Goal: Transaction & Acquisition: Purchase product/service

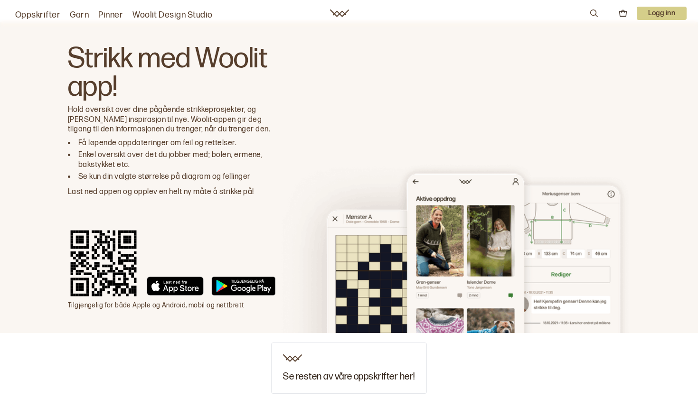
scroll to position [417, 0]
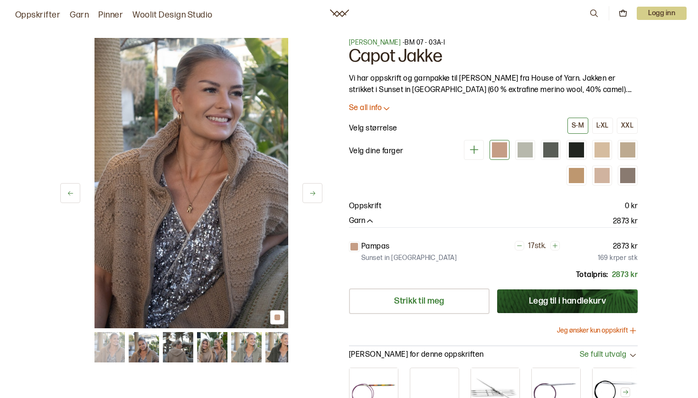
click at [378, 108] on p "Se all info" at bounding box center [365, 109] width 33 height 10
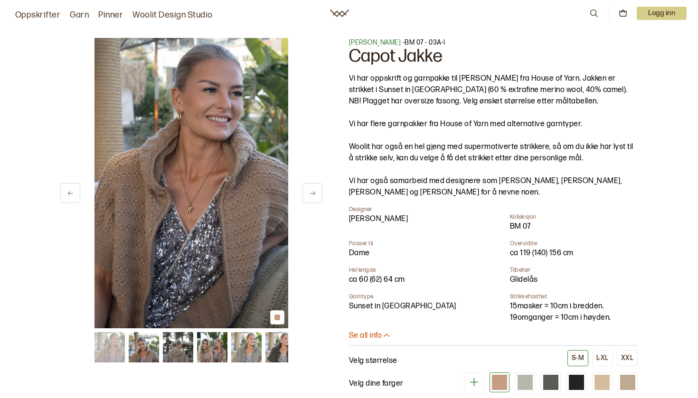
scroll to position [4, 0]
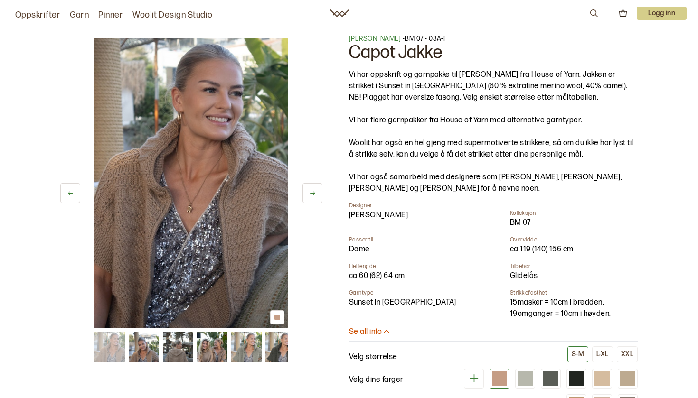
click at [313, 193] on icon at bounding box center [312, 193] width 7 height 7
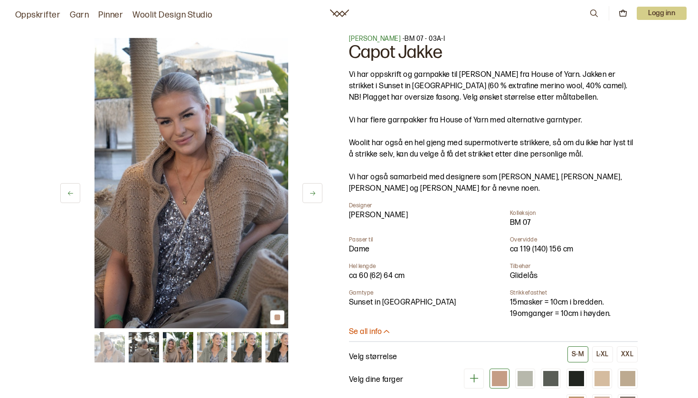
click at [313, 193] on icon at bounding box center [312, 193] width 7 height 7
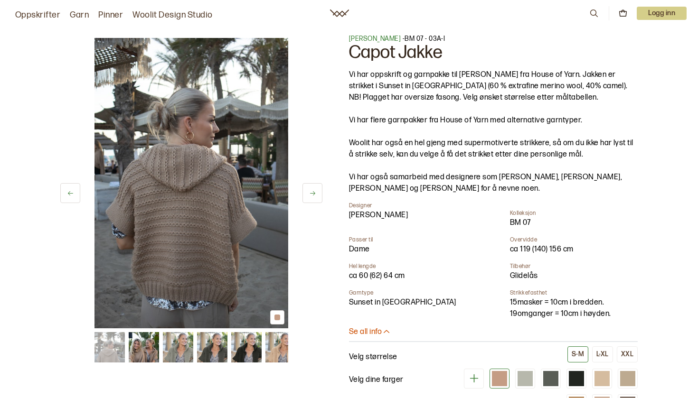
click at [313, 193] on icon at bounding box center [312, 193] width 7 height 7
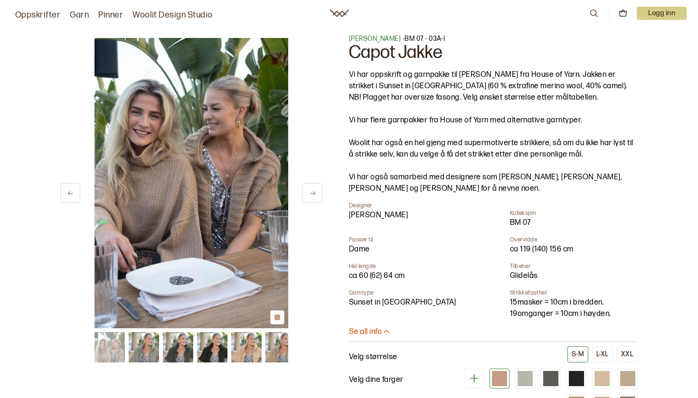
click at [313, 193] on icon at bounding box center [312, 193] width 7 height 7
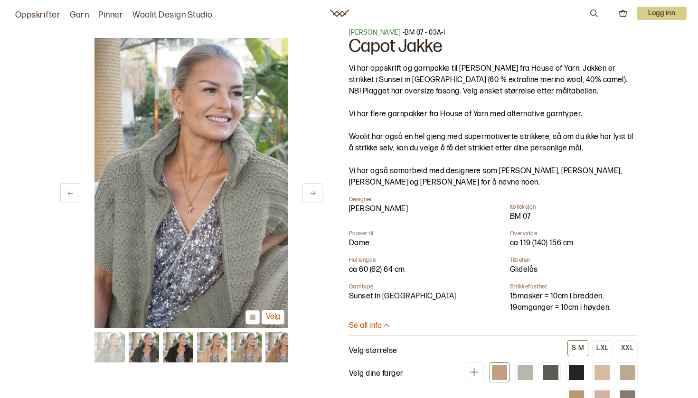
scroll to position [10, 0]
click at [317, 198] on button at bounding box center [313, 193] width 20 height 20
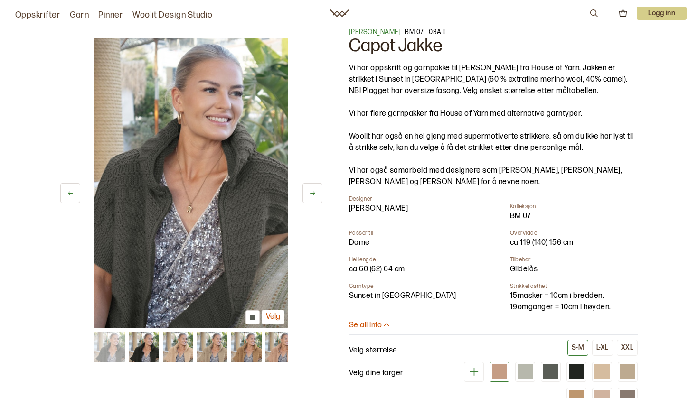
click at [316, 196] on button at bounding box center [313, 193] width 20 height 20
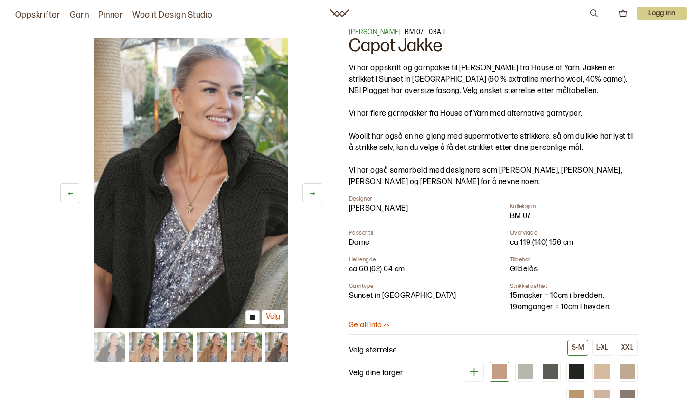
click at [316, 196] on button at bounding box center [313, 193] width 20 height 20
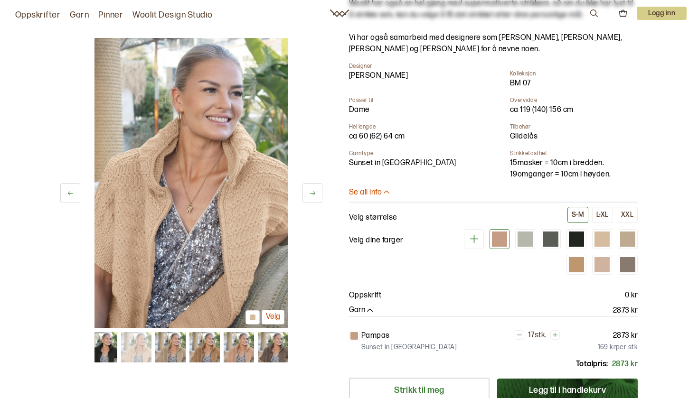
scroll to position [143, 0]
drag, startPoint x: 639, startPoint y: 307, endPoint x: 607, endPoint y: 307, distance: 31.8
click at [607, 307] on div "8 av 12 Velg 8 av 12 Velg Ane Kydland Thomassen - BM 07 - 03A-I Capot Jakke Vi …" at bounding box center [349, 218] width 608 height 684
click at [675, 264] on div "8 av 12 Velg 8 av 12 Velg Ane Kydland Thomassen - BM 07 - 03A-I Capot Jakke Vi …" at bounding box center [349, 285] width 698 height 818
